Goal: Information Seeking & Learning: Learn about a topic

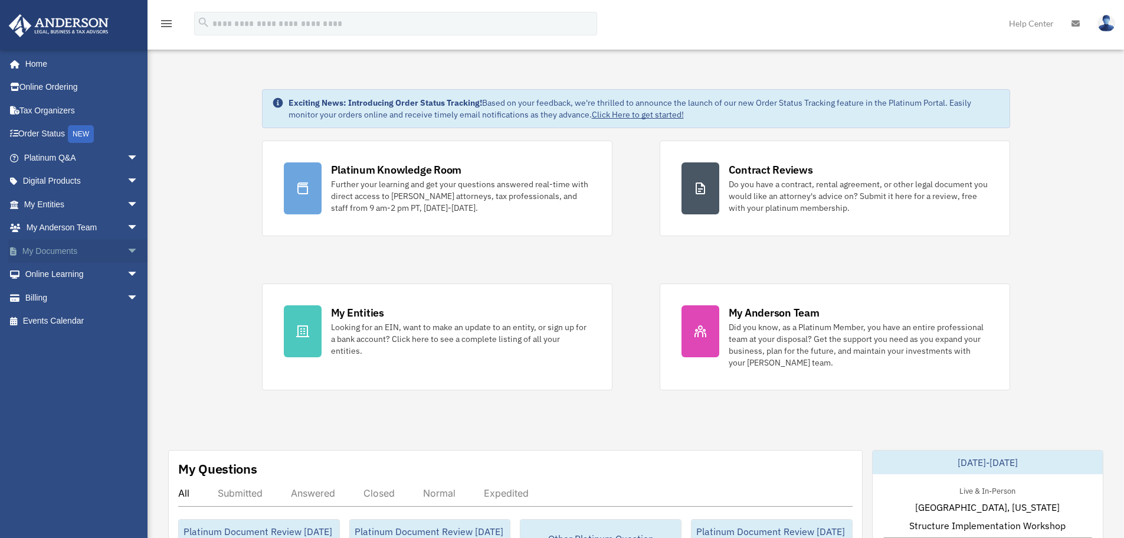
click at [127, 247] on span "arrow_drop_down" at bounding box center [139, 251] width 24 height 24
click at [127, 251] on span "arrow_drop_up" at bounding box center [139, 251] width 24 height 24
click at [127, 251] on span "arrow_drop_down" at bounding box center [139, 251] width 24 height 24
click at [43, 276] on link "Box" at bounding box center [87, 275] width 140 height 24
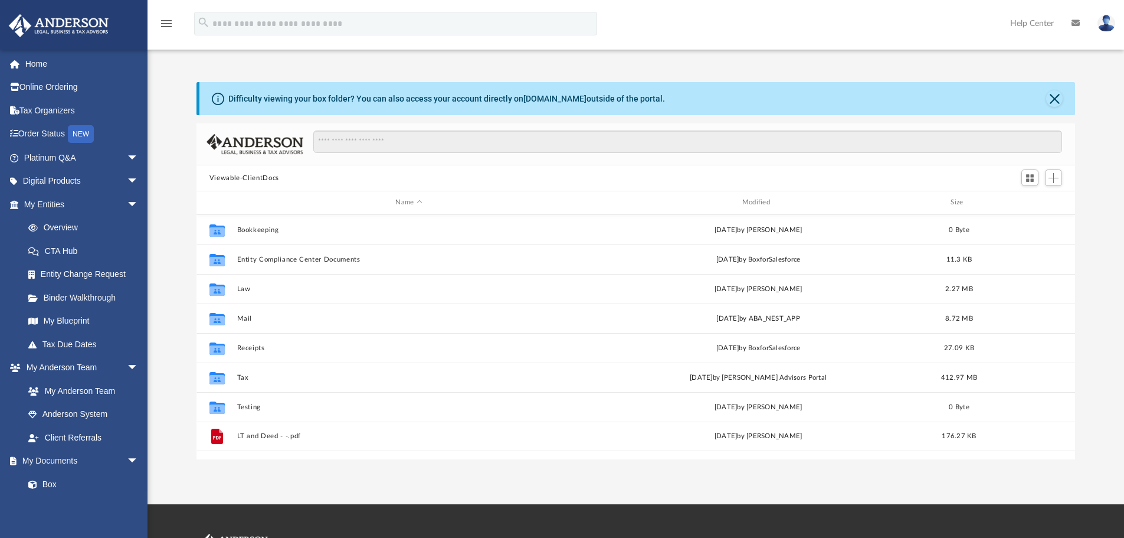
scroll to position [260, 870]
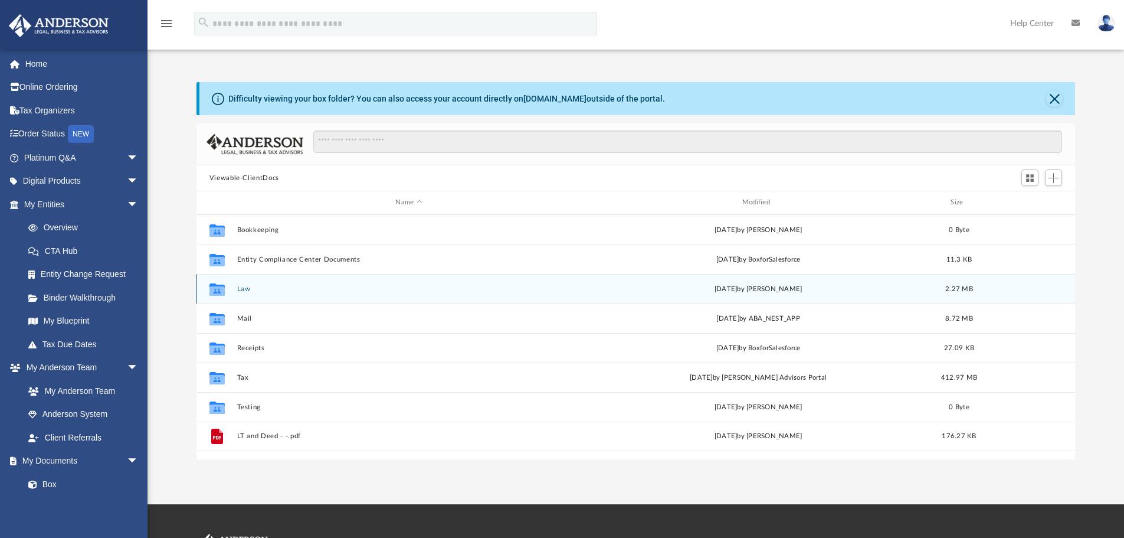
click at [216, 288] on icon "grid" at bounding box center [217, 290] width 15 height 9
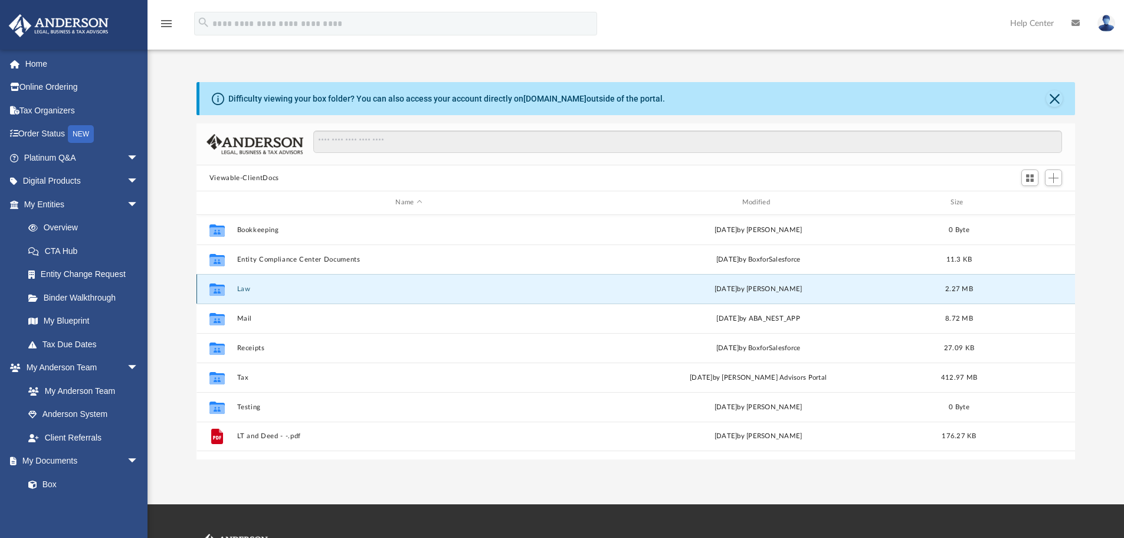
click at [240, 289] on button "Law" at bounding box center [409, 289] width 344 height 8
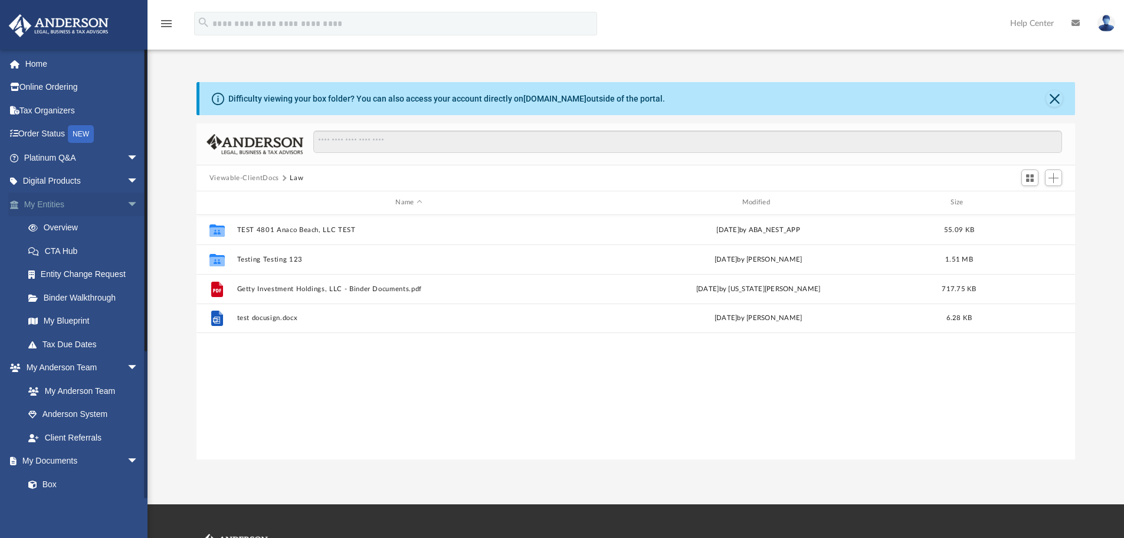
click at [127, 203] on span "arrow_drop_down" at bounding box center [139, 204] width 24 height 24
click at [127, 225] on span "arrow_drop_down" at bounding box center [139, 228] width 24 height 24
click at [127, 247] on span "arrow_drop_down" at bounding box center [139, 251] width 24 height 24
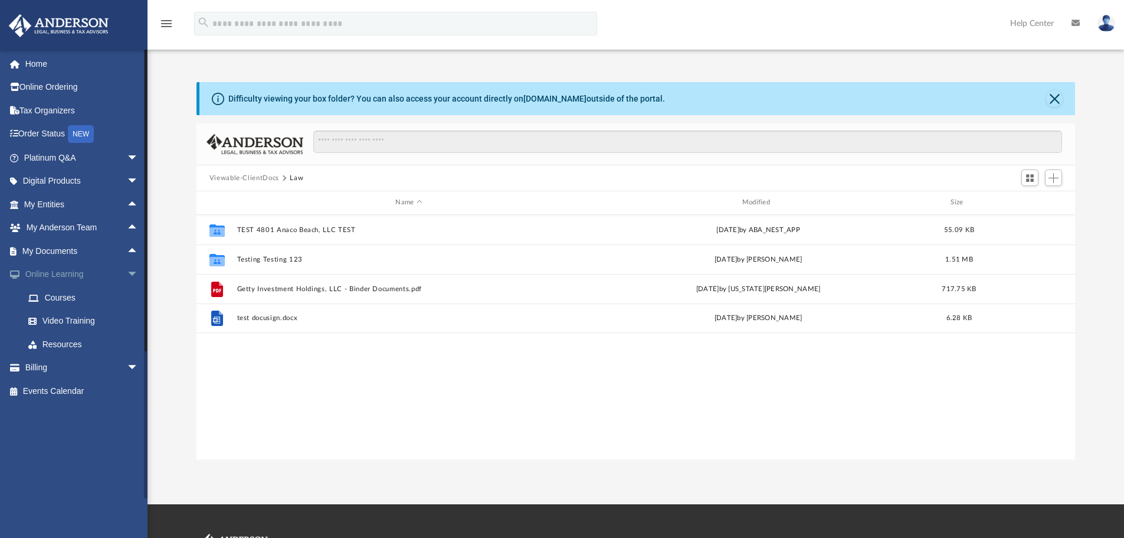
click at [127, 274] on span "arrow_drop_down" at bounding box center [139, 275] width 24 height 24
click at [127, 153] on span "arrow_drop_down" at bounding box center [139, 158] width 24 height 24
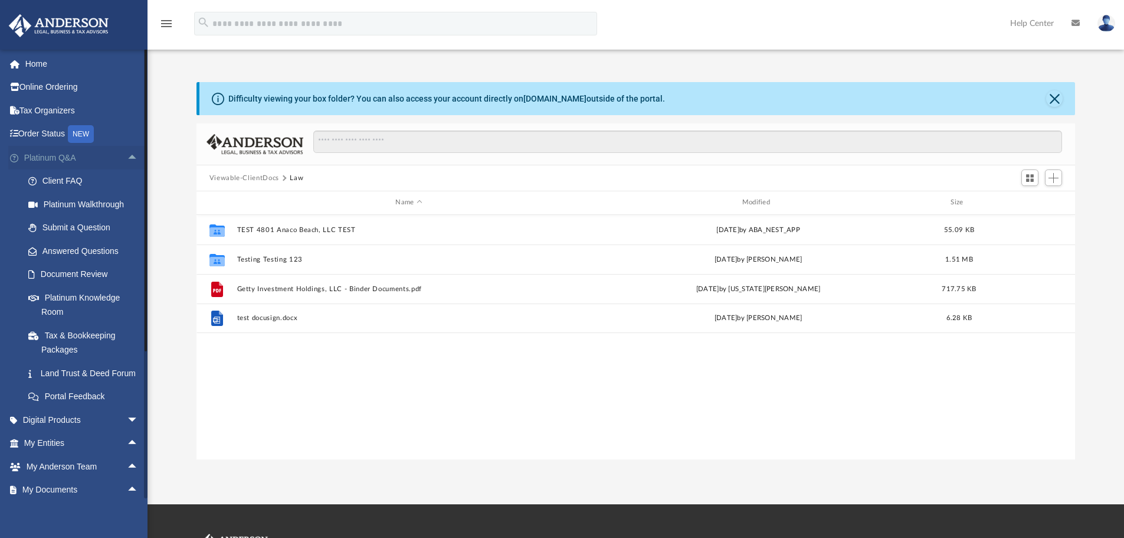
click at [127, 153] on span "arrow_drop_up" at bounding box center [139, 158] width 24 height 24
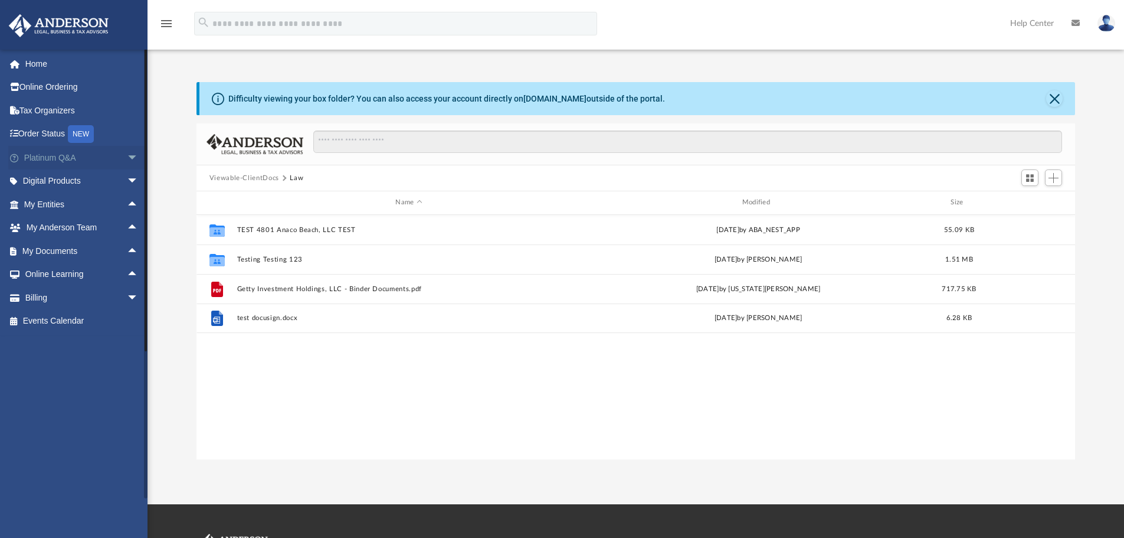
click at [127, 153] on span "arrow_drop_down" at bounding box center [139, 158] width 24 height 24
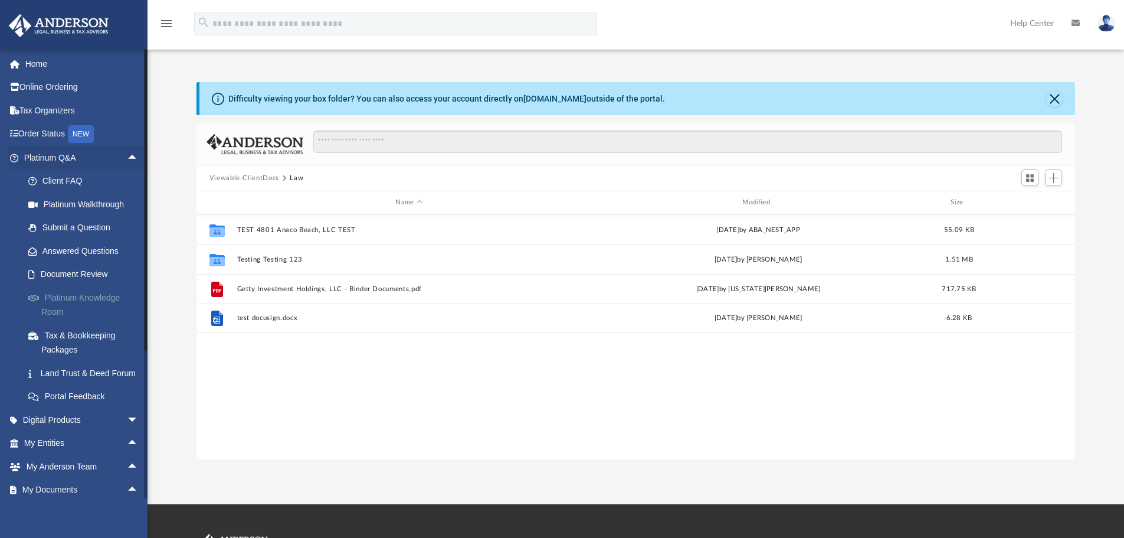
click at [58, 296] on link "Platinum Knowledge Room" at bounding box center [87, 305] width 140 height 38
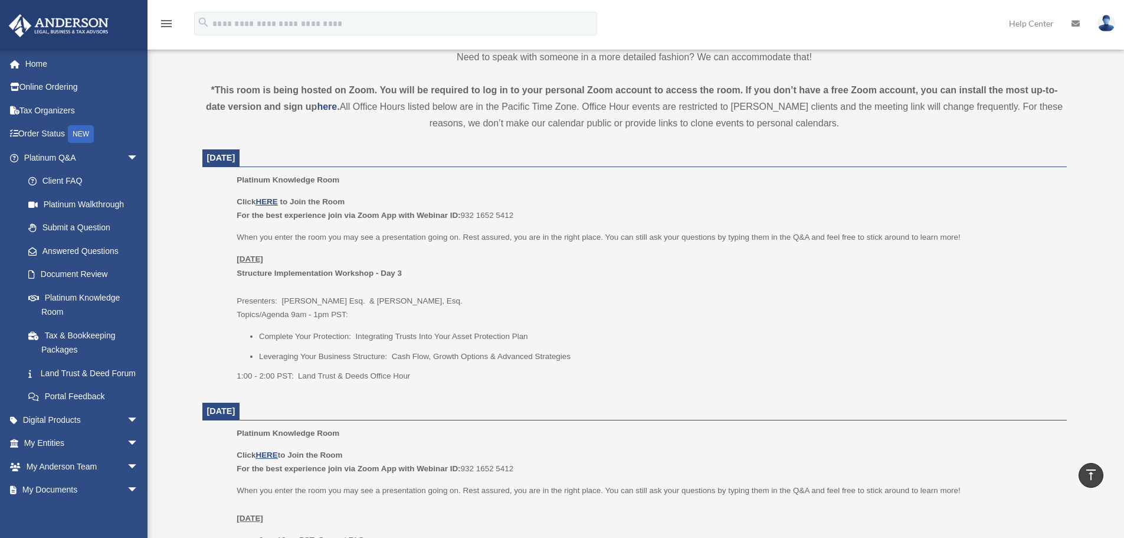
scroll to position [354, 0]
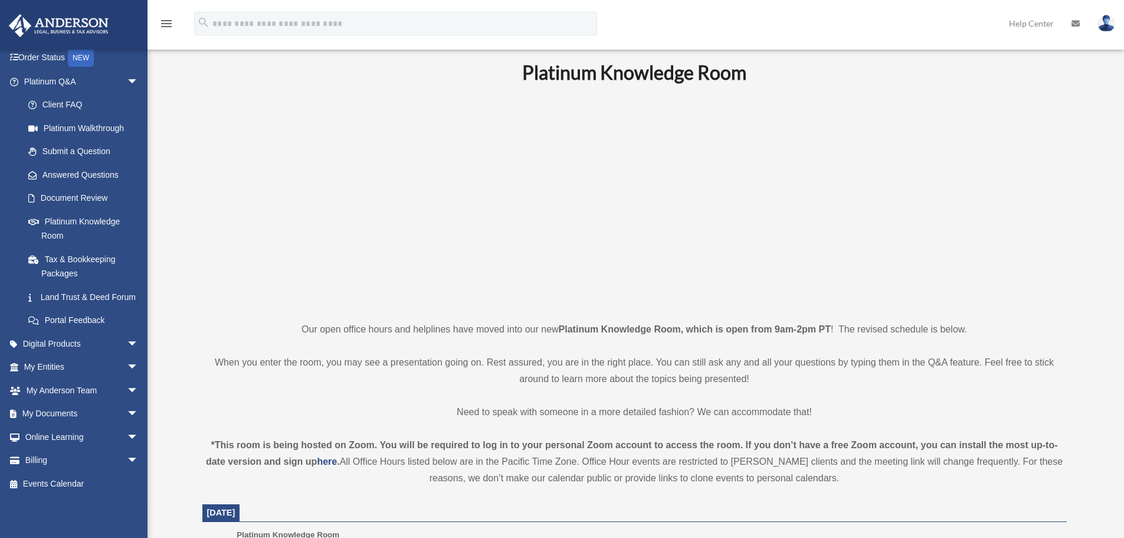
scroll to position [0, 0]
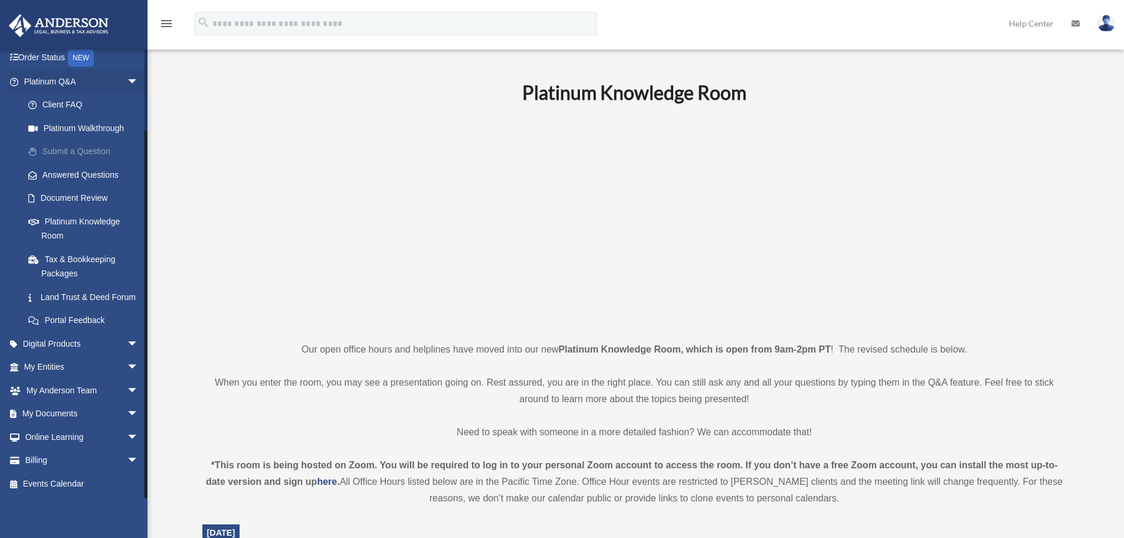
click at [94, 140] on link "Submit a Question" at bounding box center [87, 152] width 140 height 24
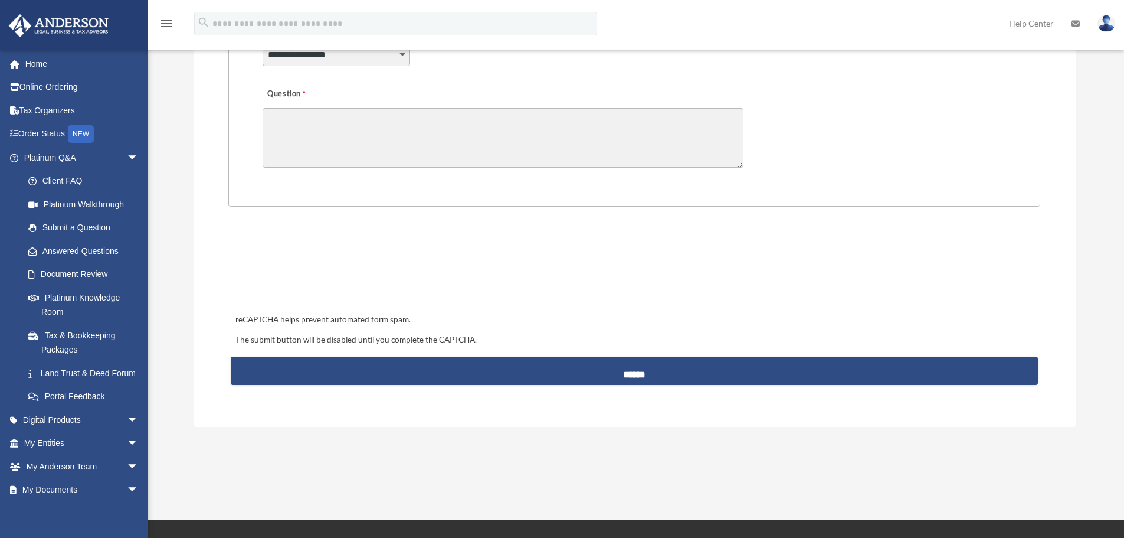
scroll to position [354, 0]
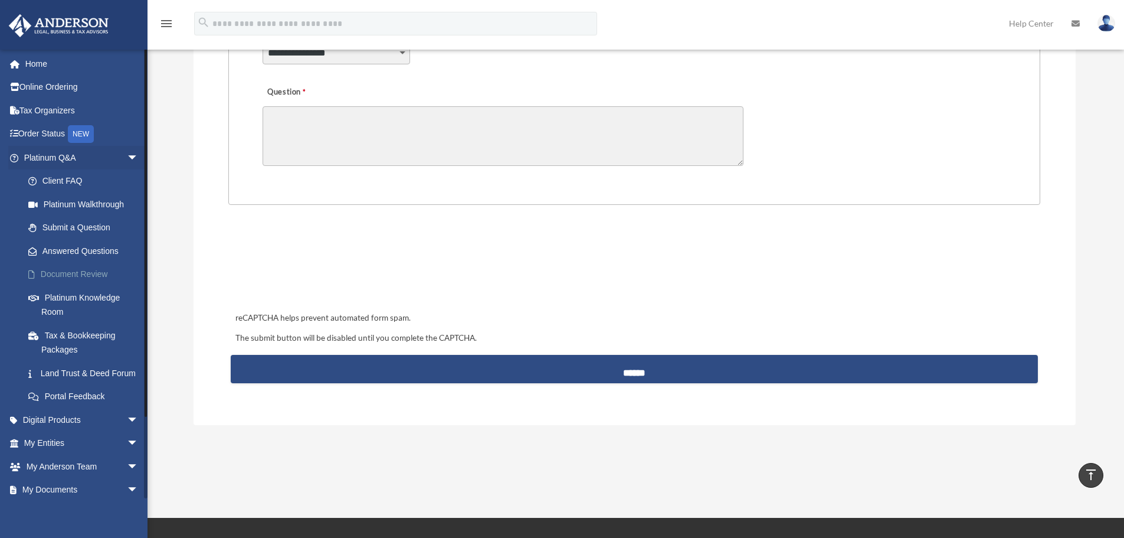
click at [74, 270] on link "Document Review" at bounding box center [87, 275] width 140 height 24
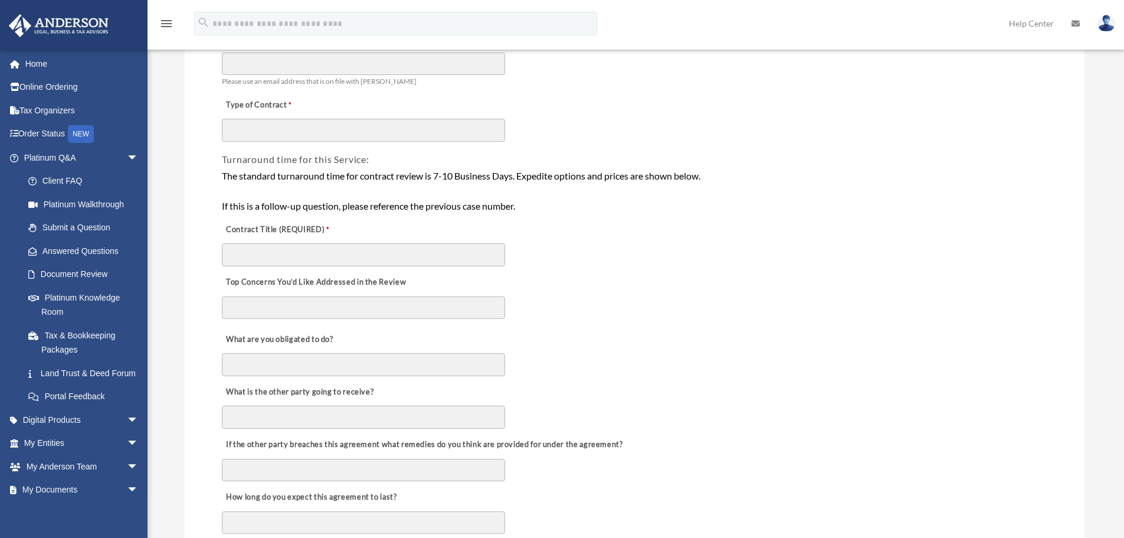
scroll to position [177, 0]
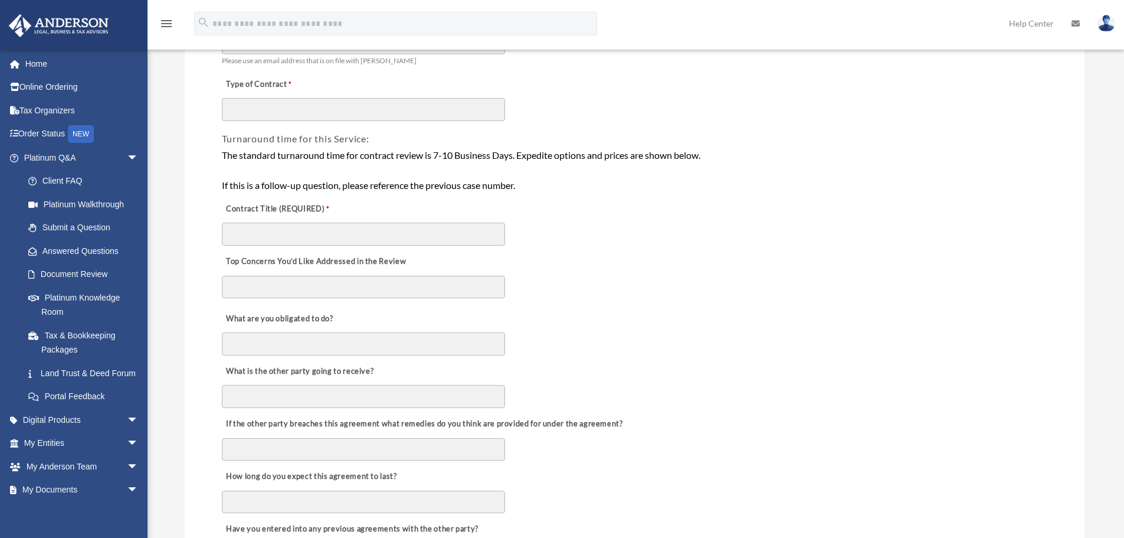
click at [306, 287] on textarea "Top Concerns You’d Like Addressed in the Review" at bounding box center [363, 287] width 283 height 22
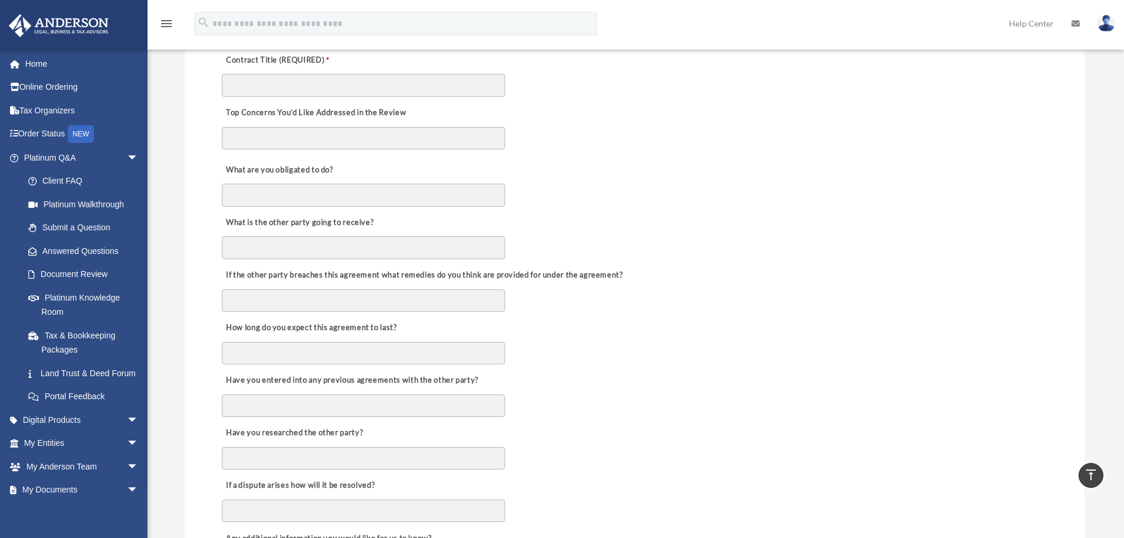
scroll to position [354, 0]
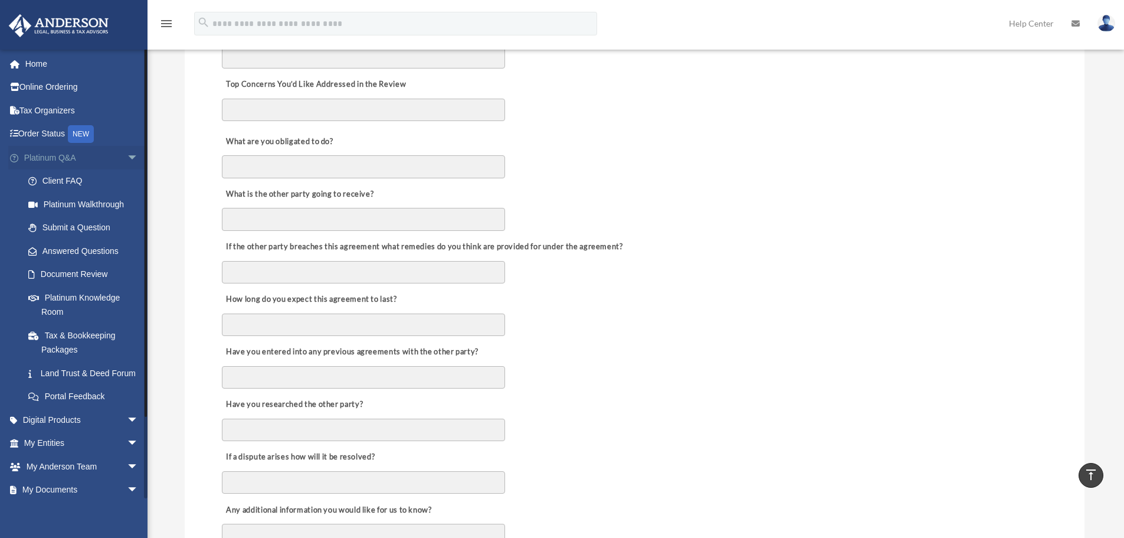
click at [127, 159] on span "arrow_drop_down" at bounding box center [139, 158] width 24 height 24
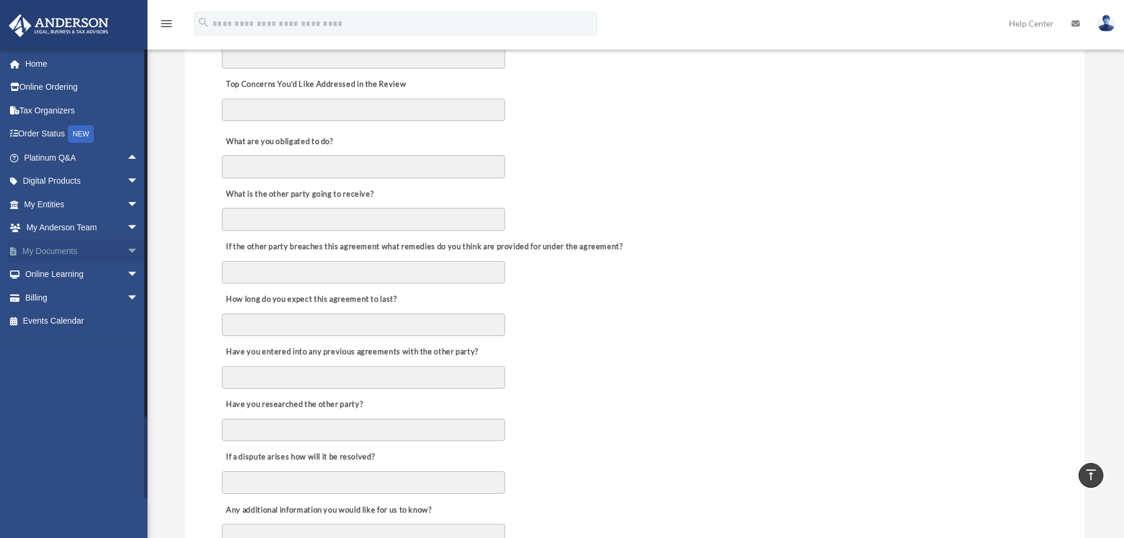
click at [127, 250] on span "arrow_drop_down" at bounding box center [139, 251] width 24 height 24
click at [127, 250] on span "arrow_drop_up" at bounding box center [139, 251] width 24 height 24
click at [127, 246] on span "arrow_drop_down" at bounding box center [139, 251] width 24 height 24
click at [57, 319] on link "Forms Library" at bounding box center [87, 321] width 140 height 24
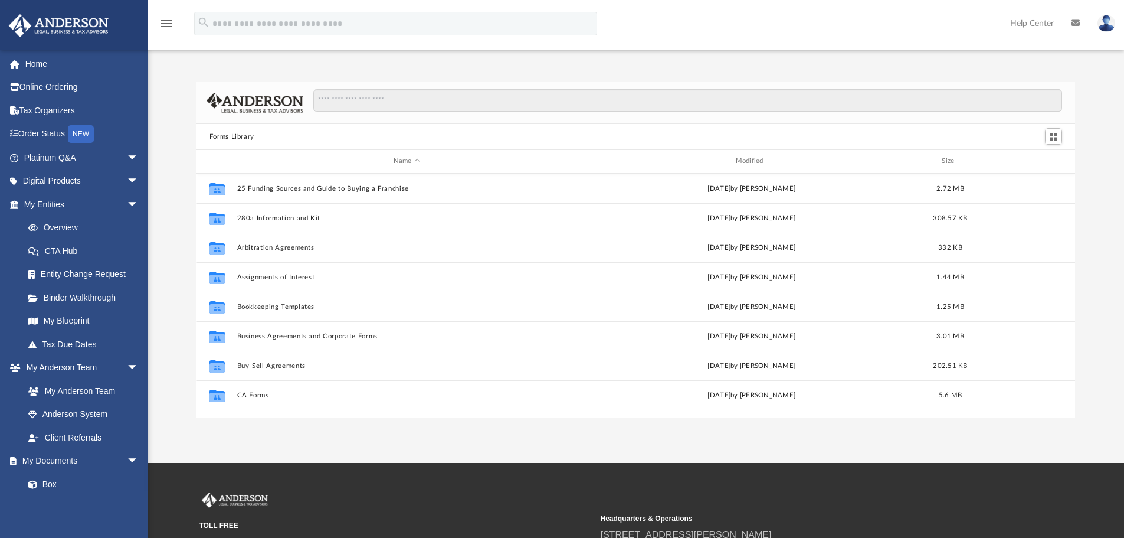
scroll to position [260, 870]
click at [127, 205] on span "arrow_drop_down" at bounding box center [139, 204] width 24 height 24
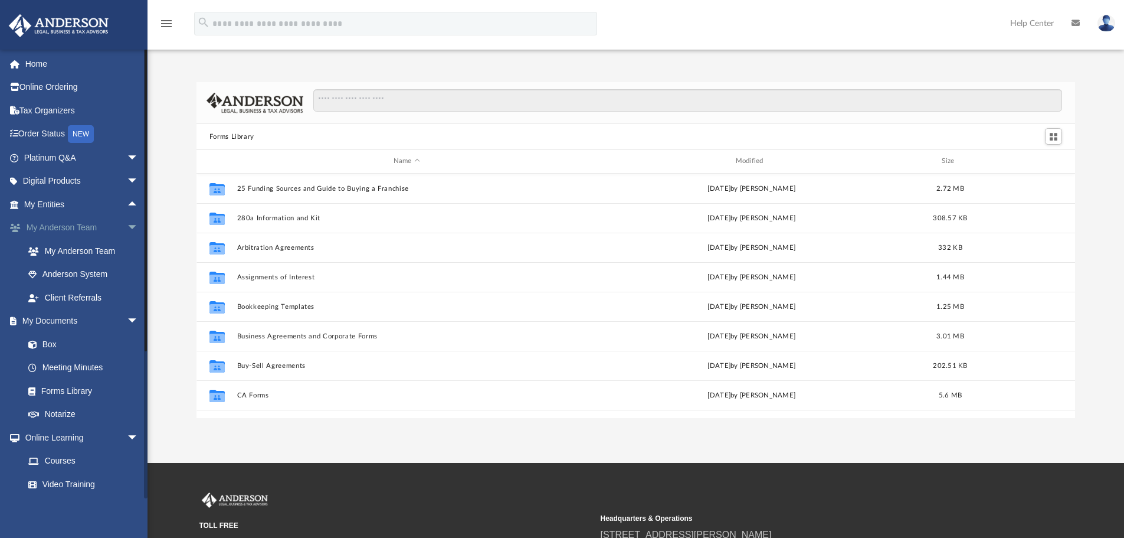
click at [129, 222] on span "arrow_drop_down" at bounding box center [139, 228] width 24 height 24
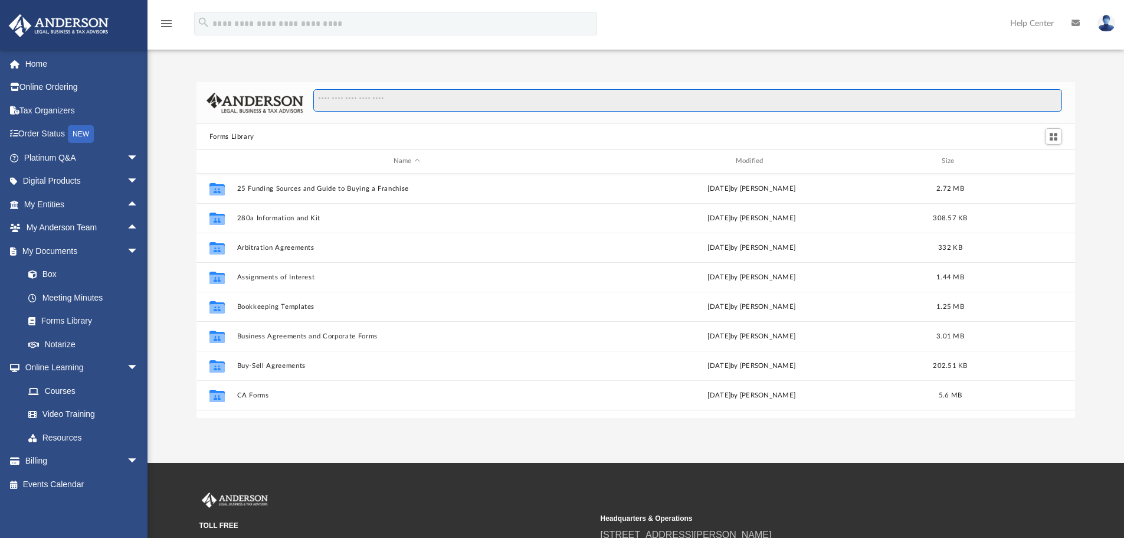
click at [371, 104] on input "Search files and folders" at bounding box center [687, 100] width 749 height 22
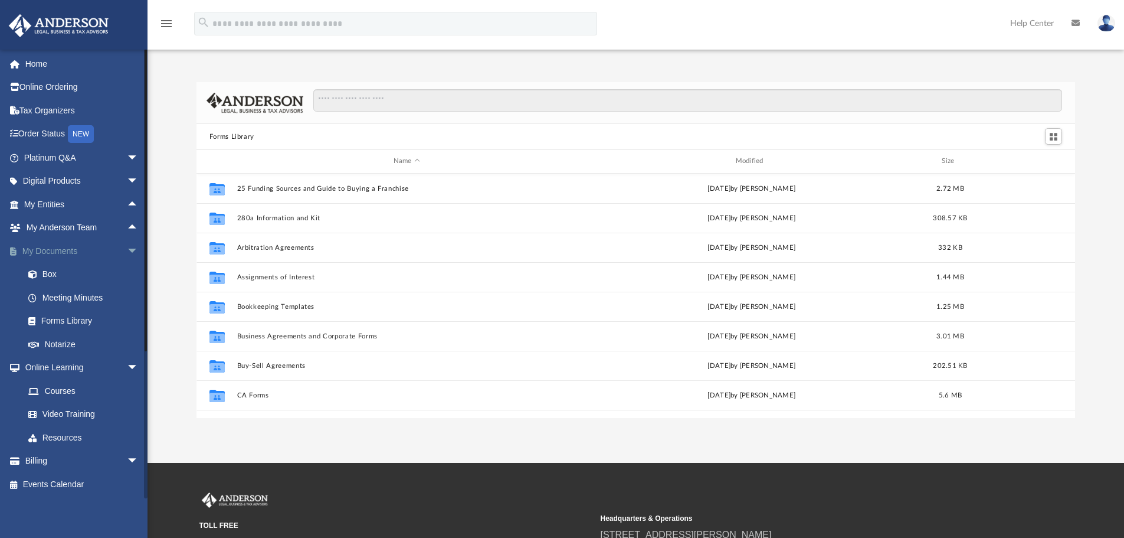
click at [127, 250] on span "arrow_drop_down" at bounding box center [139, 251] width 24 height 24
click at [127, 274] on span "arrow_drop_down" at bounding box center [139, 275] width 24 height 24
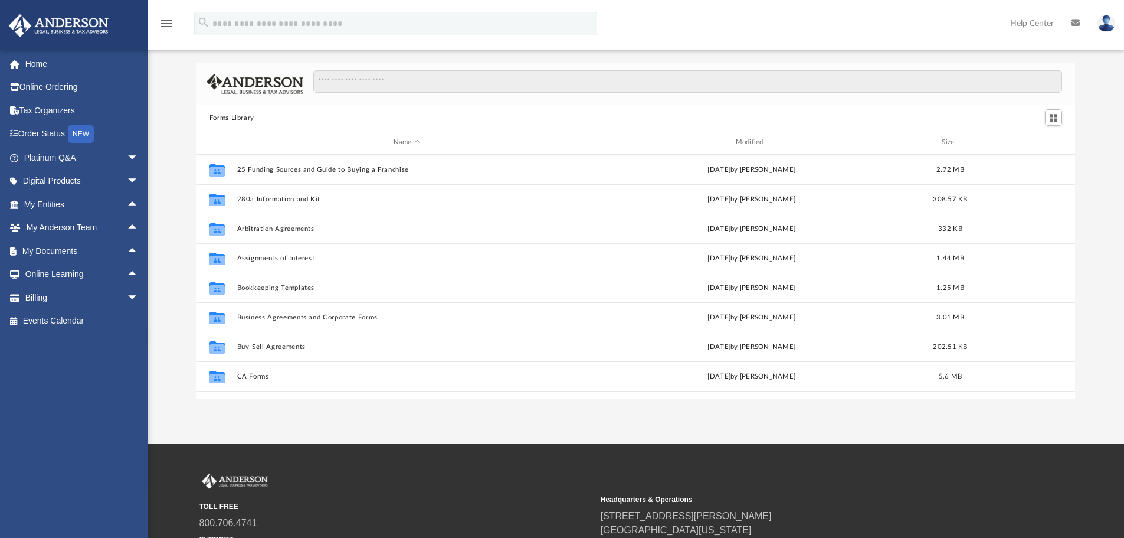
scroll to position [0, 0]
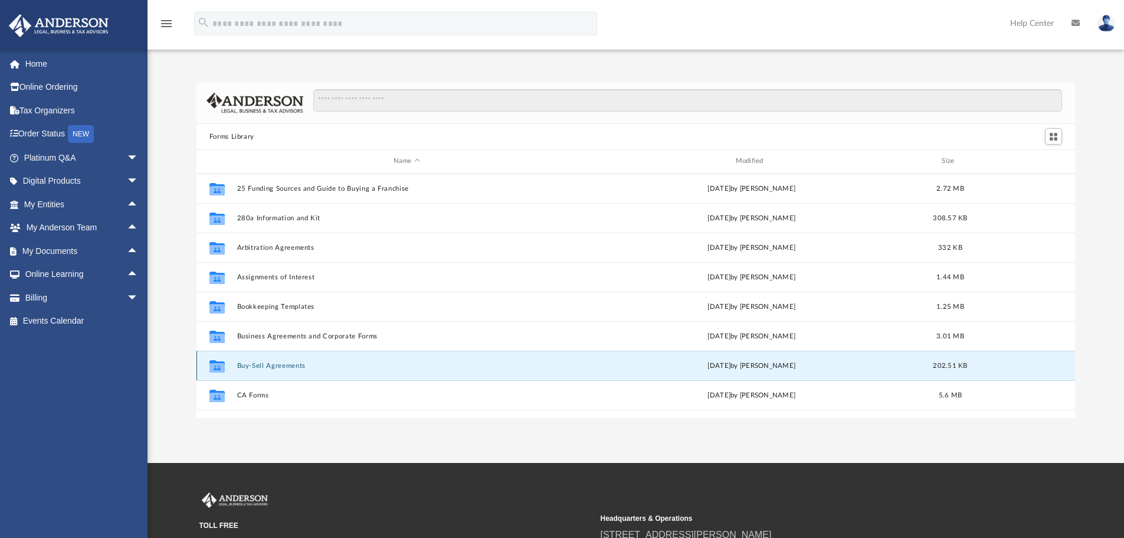
click at [272, 365] on button "Buy-Sell Agreements" at bounding box center [407, 366] width 340 height 8
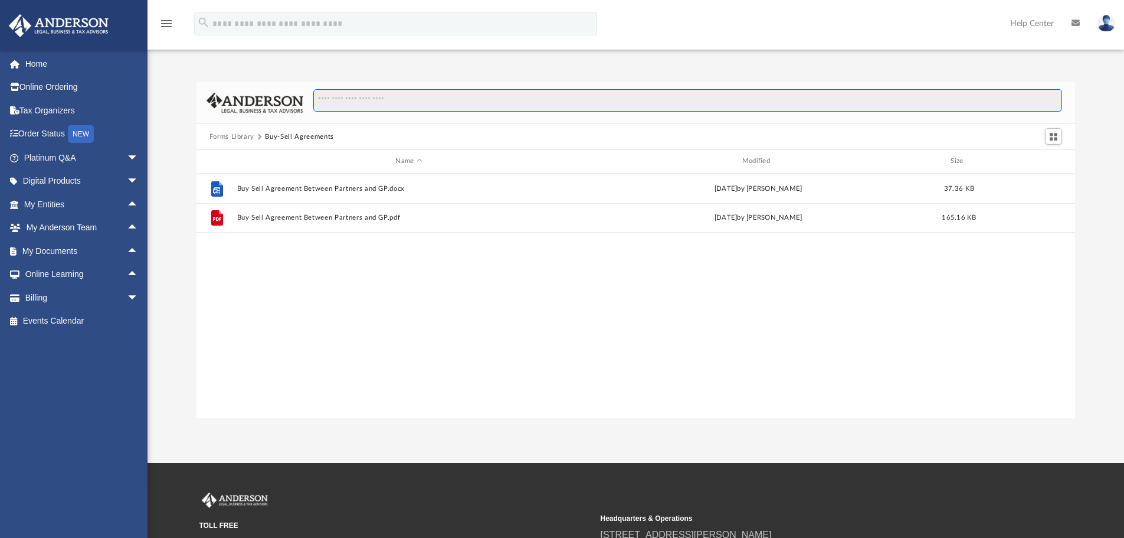
click at [391, 100] on input "Search files and folders" at bounding box center [687, 100] width 749 height 22
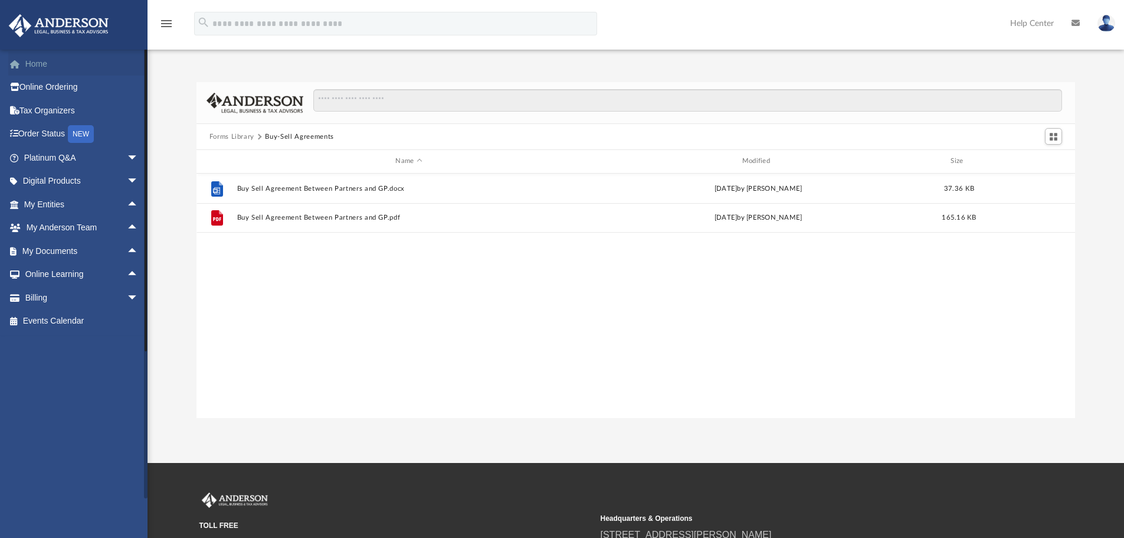
click at [45, 63] on link "Home" at bounding box center [82, 64] width 148 height 24
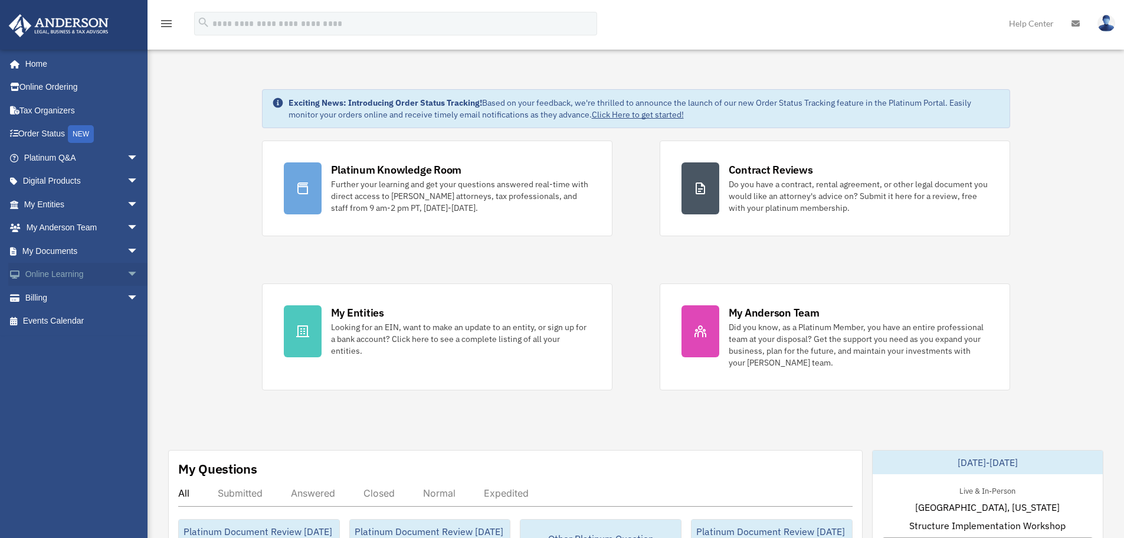
click at [127, 270] on span "arrow_drop_down" at bounding box center [139, 275] width 24 height 24
click at [127, 270] on span "arrow_drop_up" at bounding box center [139, 275] width 24 height 24
click at [127, 253] on span "arrow_drop_down" at bounding box center [139, 251] width 24 height 24
click at [127, 253] on span "arrow_drop_up" at bounding box center [139, 251] width 24 height 24
click at [127, 225] on span "arrow_drop_down" at bounding box center [139, 228] width 24 height 24
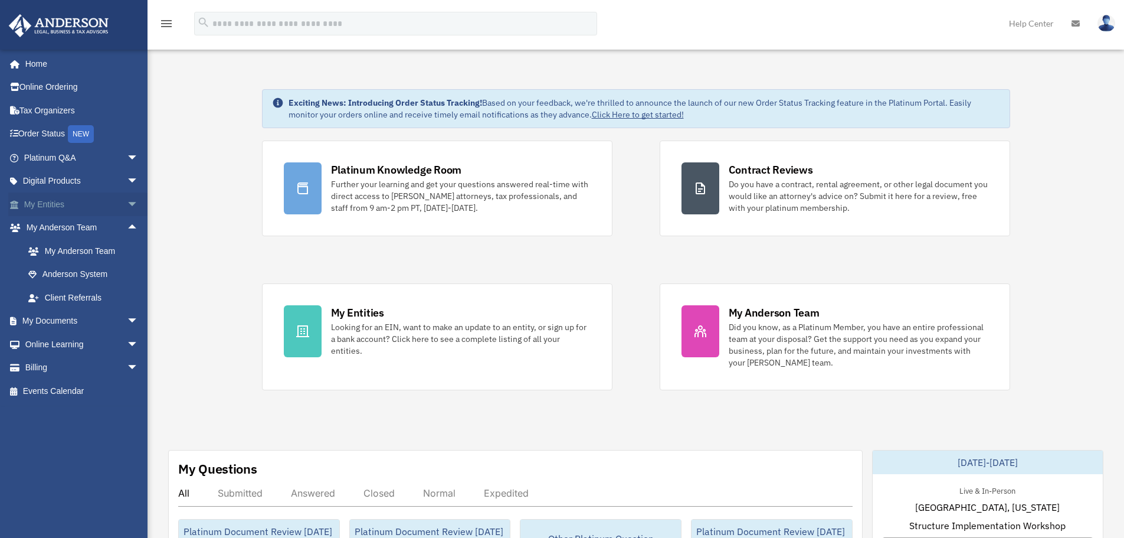
click at [127, 201] on span "arrow_drop_down" at bounding box center [139, 204] width 24 height 24
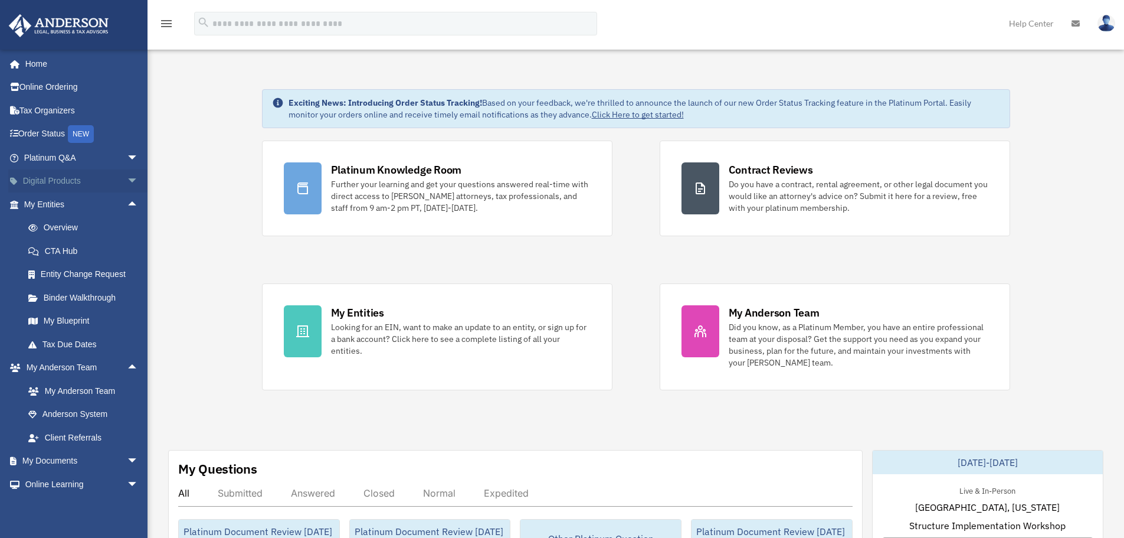
click at [127, 181] on span "arrow_drop_down" at bounding box center [139, 181] width 24 height 24
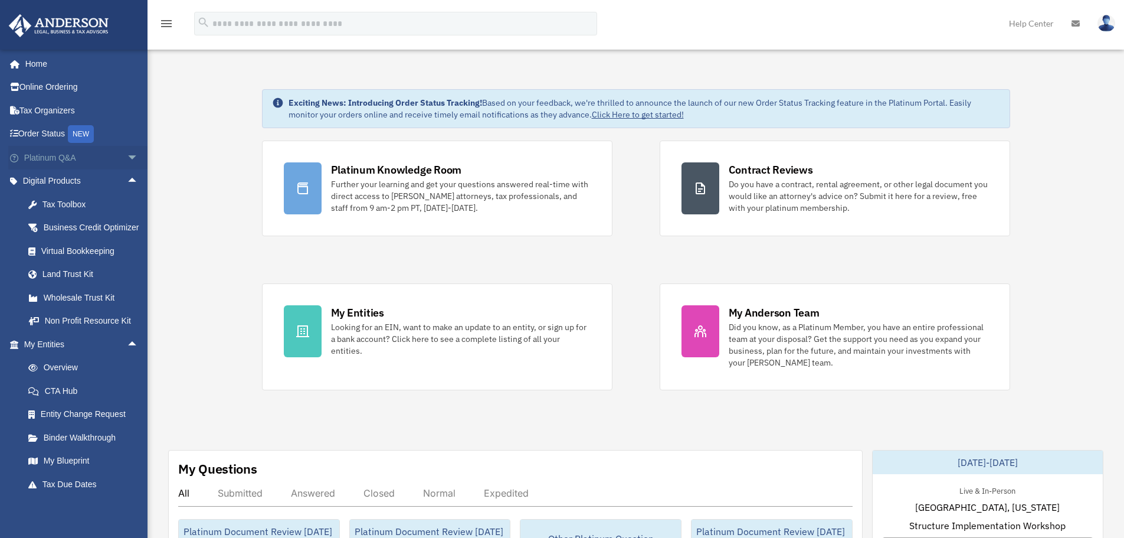
click at [127, 158] on span "arrow_drop_down" at bounding box center [139, 158] width 24 height 24
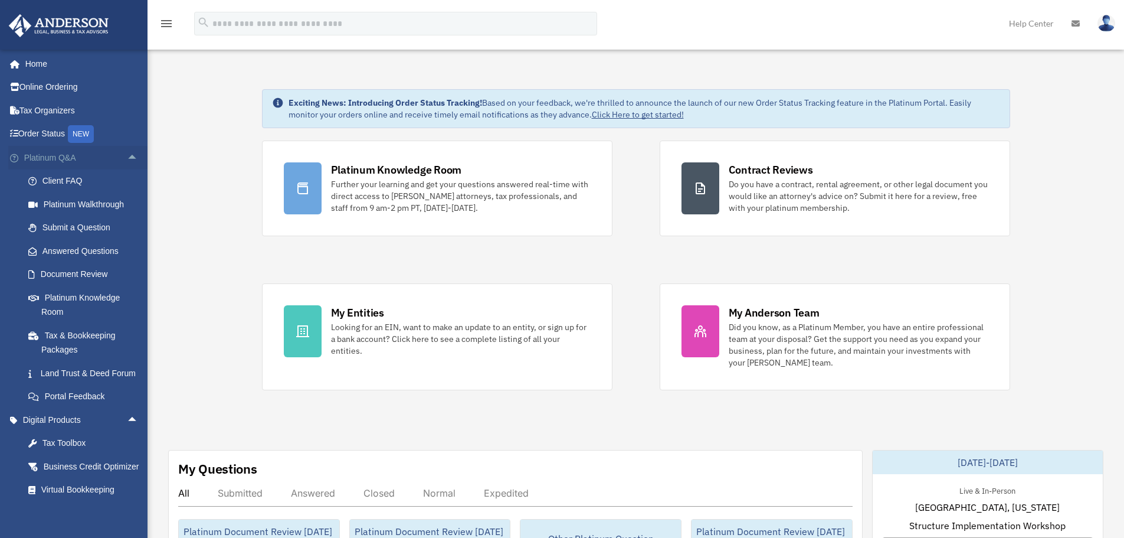
click at [127, 161] on span "arrow_drop_up" at bounding box center [139, 158] width 24 height 24
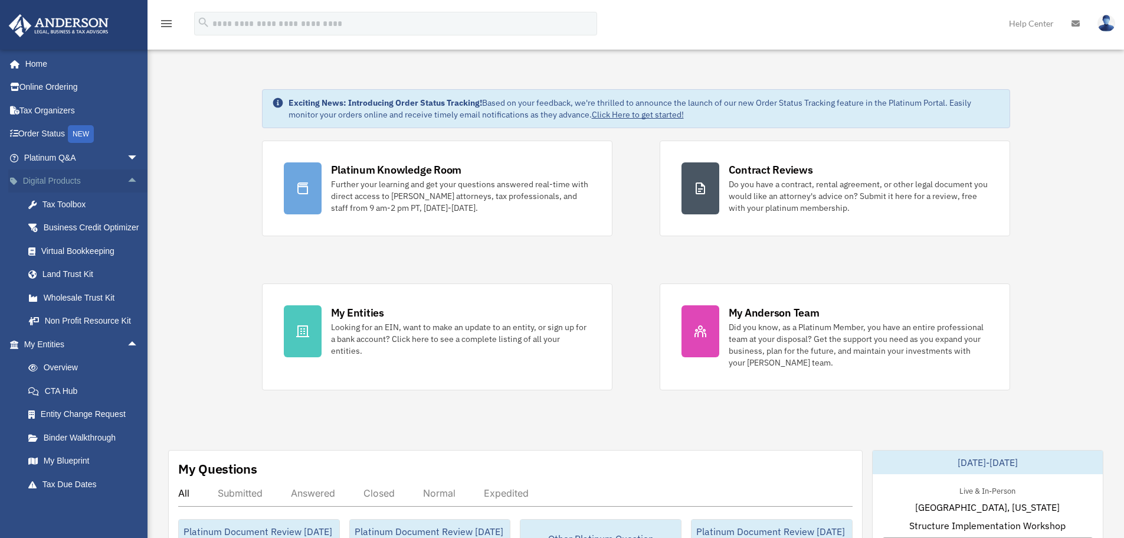
click at [127, 178] on span "arrow_drop_up" at bounding box center [139, 181] width 24 height 24
click at [127, 178] on span "arrow_drop_down" at bounding box center [139, 181] width 24 height 24
click at [127, 178] on span "arrow_drop_up" at bounding box center [139, 181] width 24 height 24
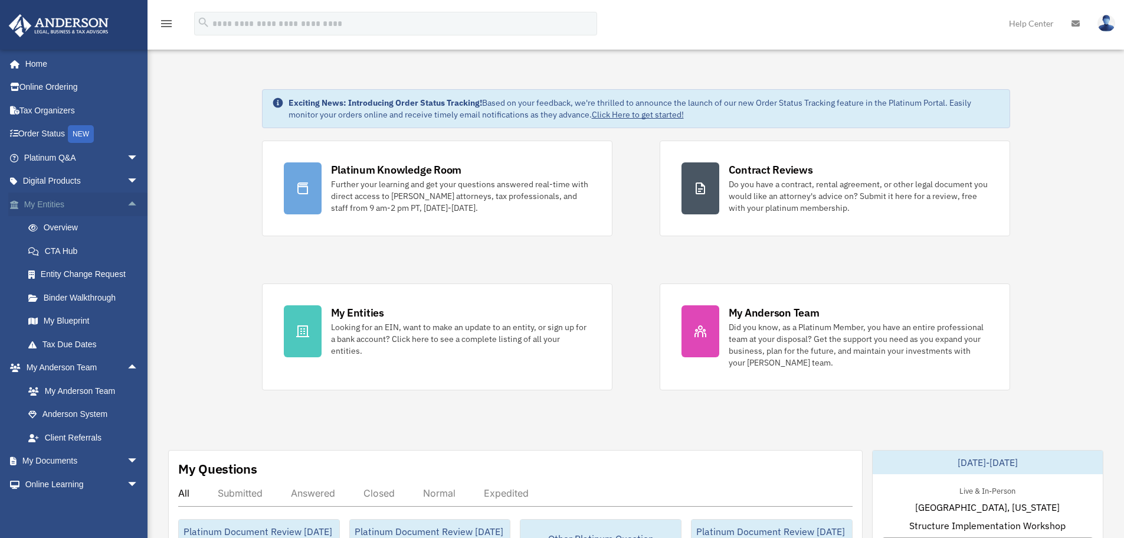
click at [127, 208] on span "arrow_drop_up" at bounding box center [139, 204] width 24 height 24
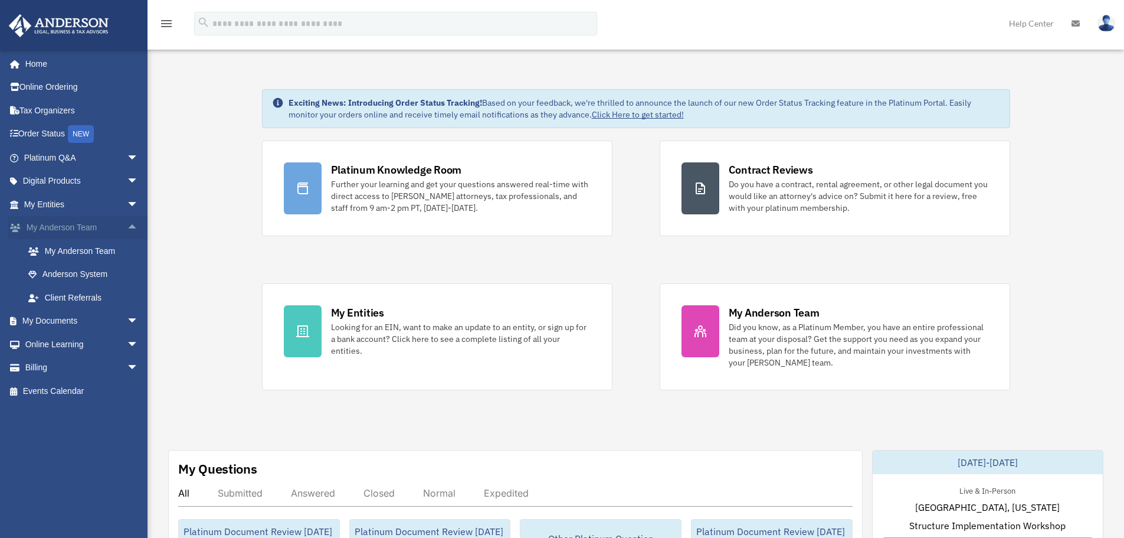
click at [127, 230] on span "arrow_drop_up" at bounding box center [139, 228] width 24 height 24
